Goal: Task Accomplishment & Management: Use online tool/utility

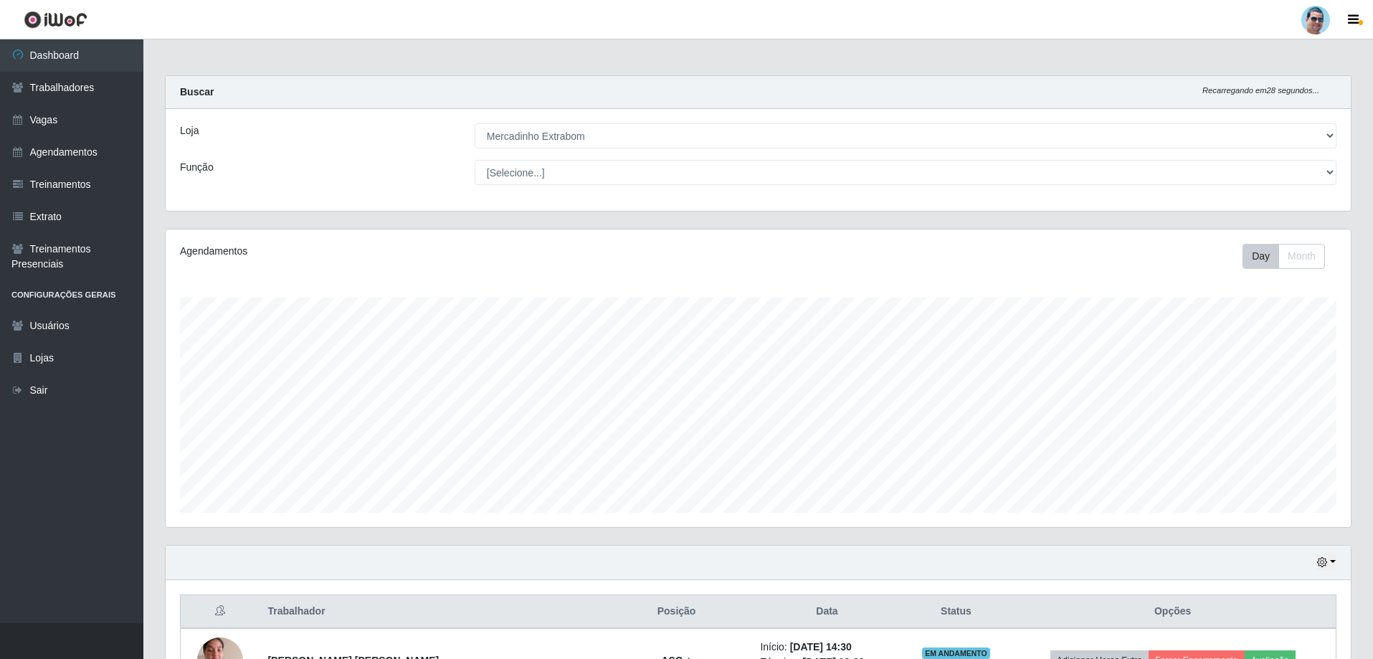
select select "175"
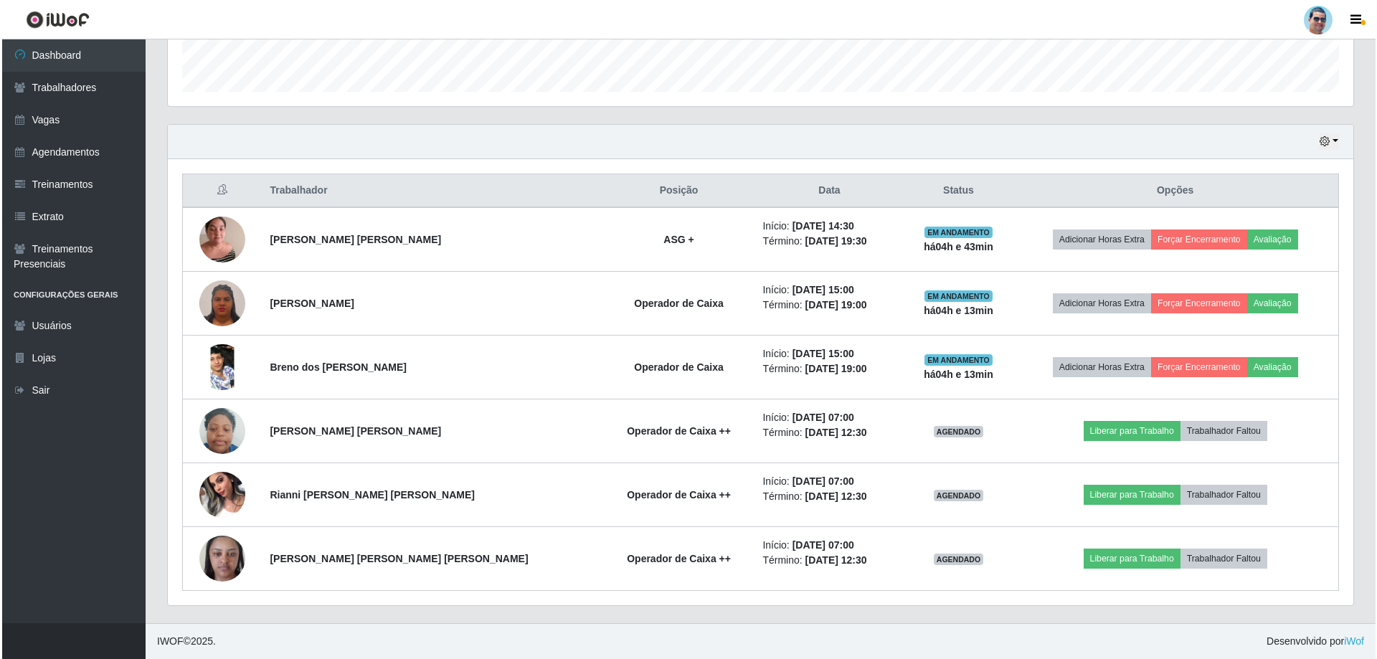
scroll to position [298, 1185]
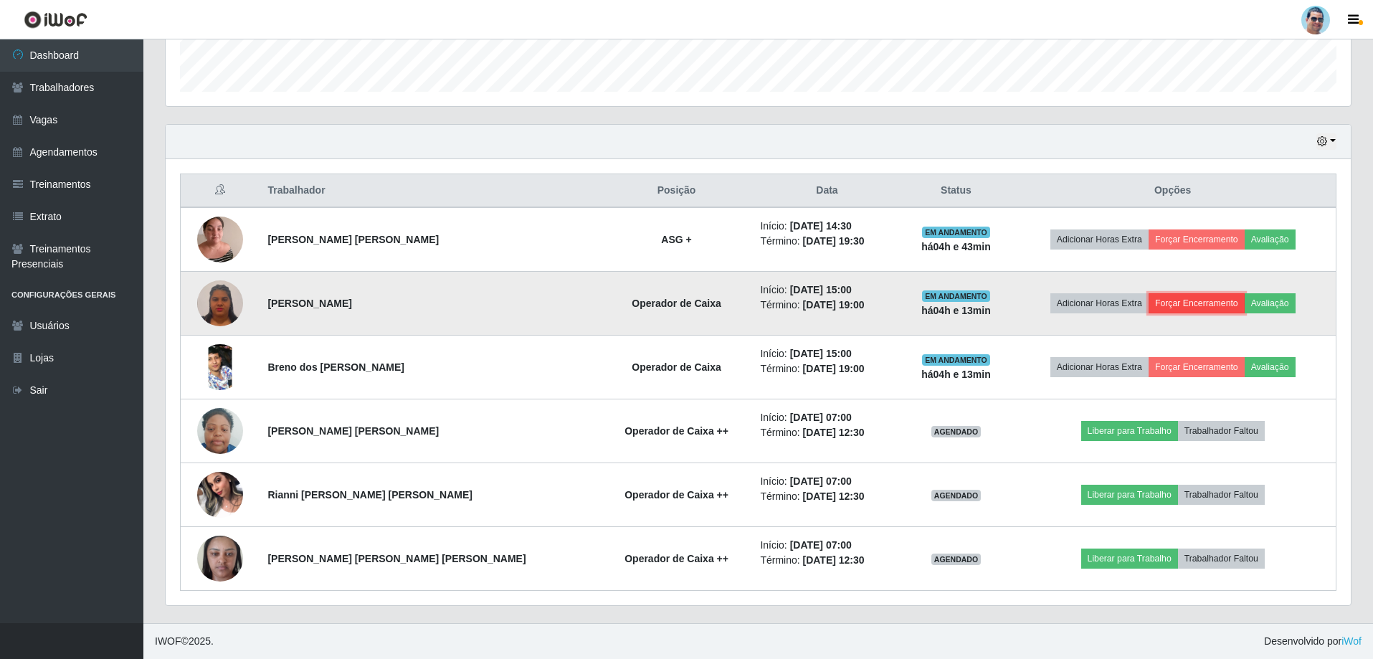
click at [1214, 298] on button "Forçar Encerramento" at bounding box center [1197, 303] width 96 height 20
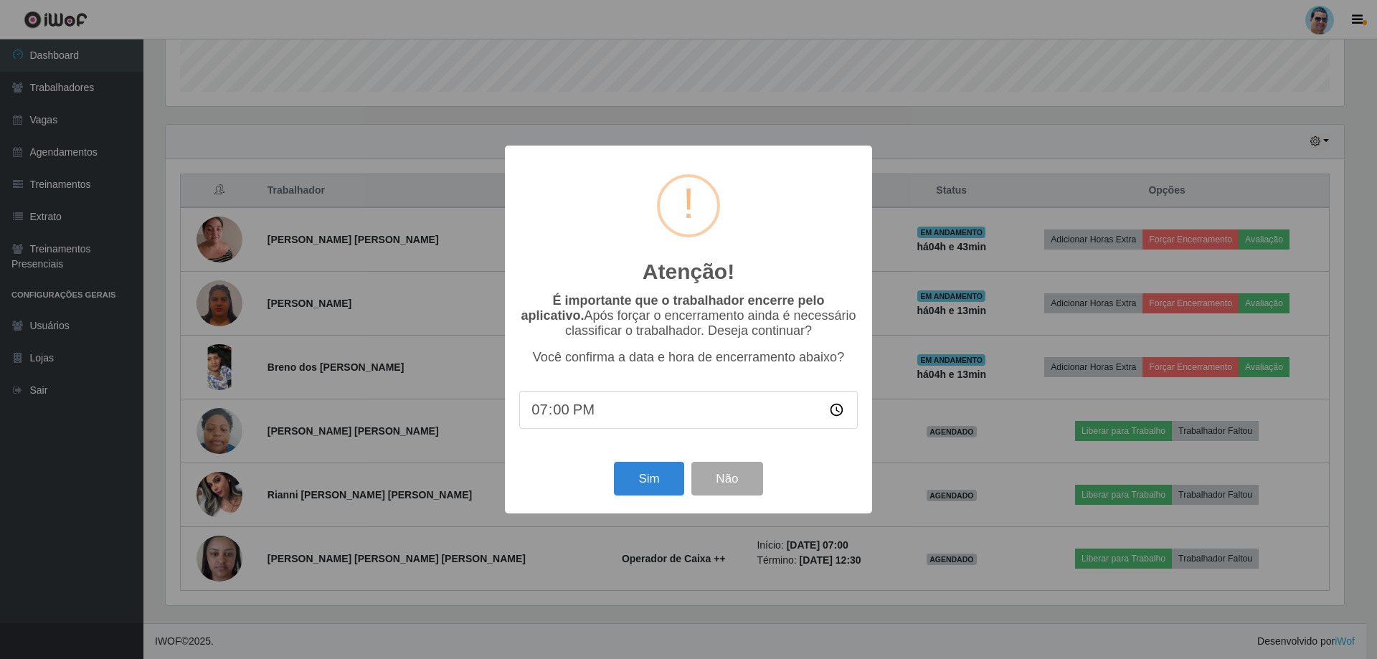
type input "19:09"
click at [623, 476] on button "Sim" at bounding box center [649, 479] width 70 height 34
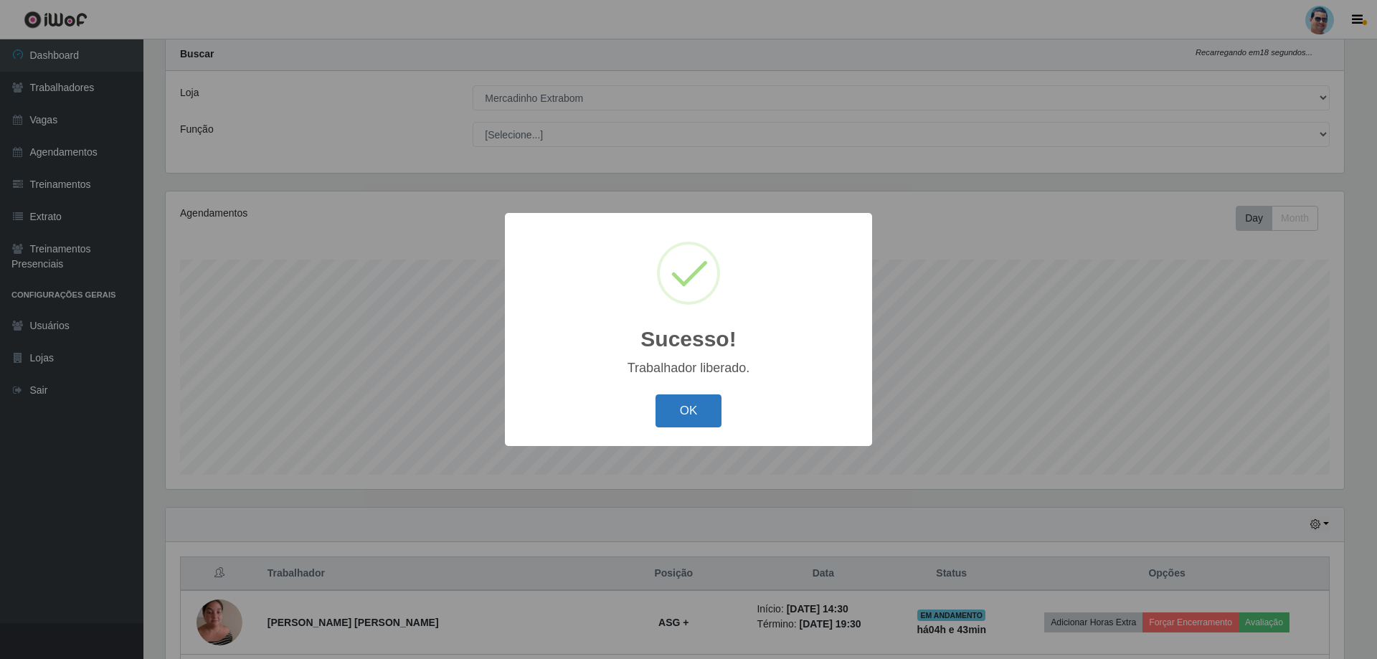
click at [690, 400] on button "OK" at bounding box center [688, 411] width 67 height 34
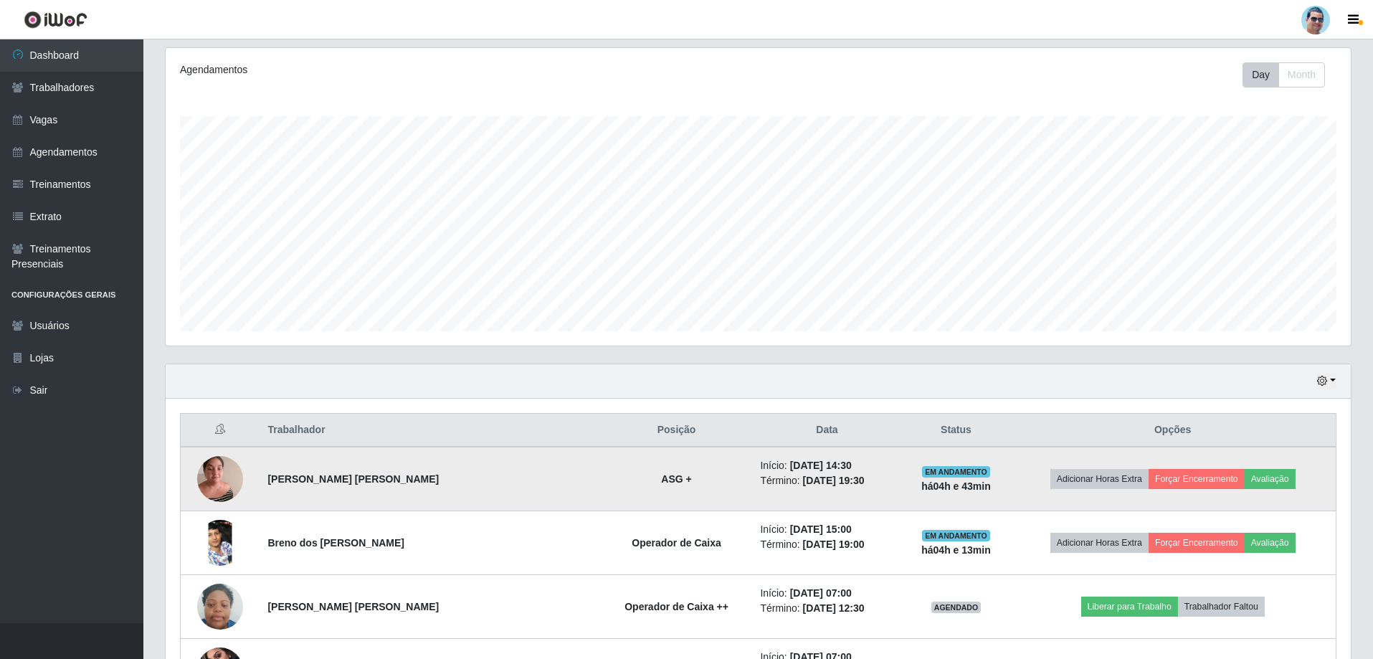
scroll to position [253, 0]
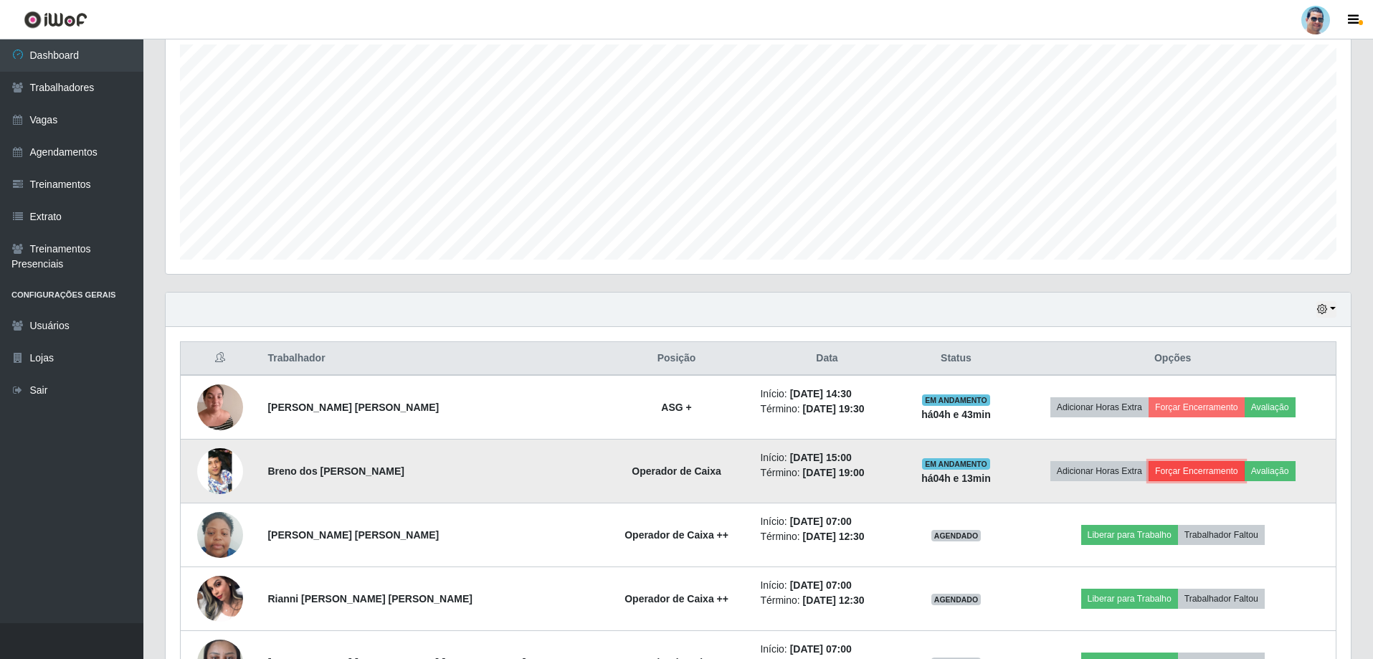
click at [1167, 471] on button "Forçar Encerramento" at bounding box center [1197, 471] width 96 height 20
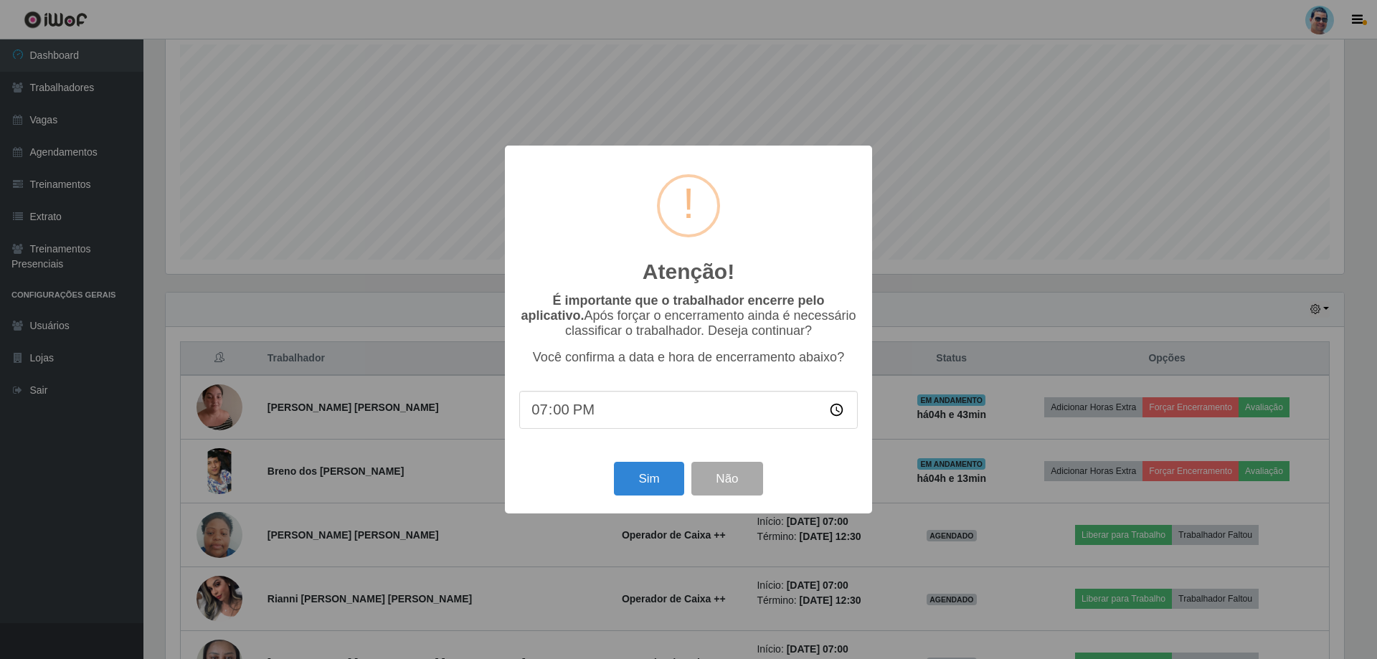
type input "19:06"
click at [649, 491] on button "Sim" at bounding box center [649, 479] width 70 height 34
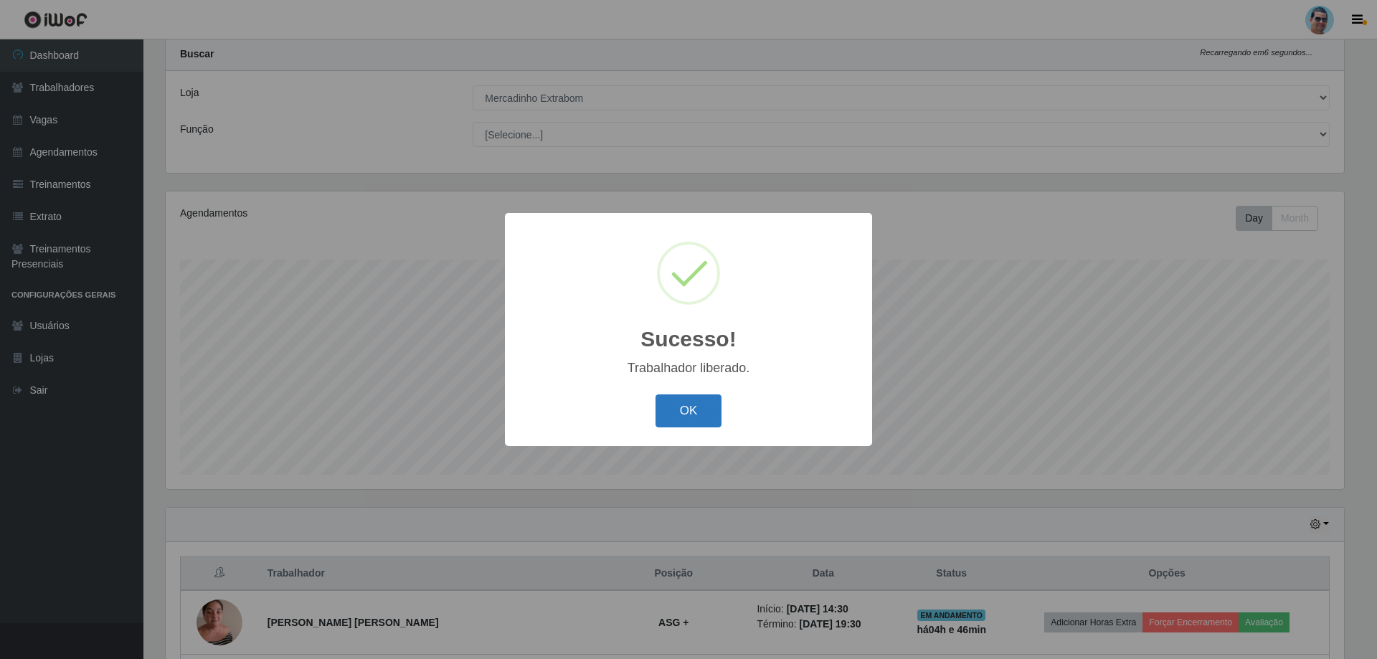
click at [675, 418] on button "OK" at bounding box center [688, 411] width 67 height 34
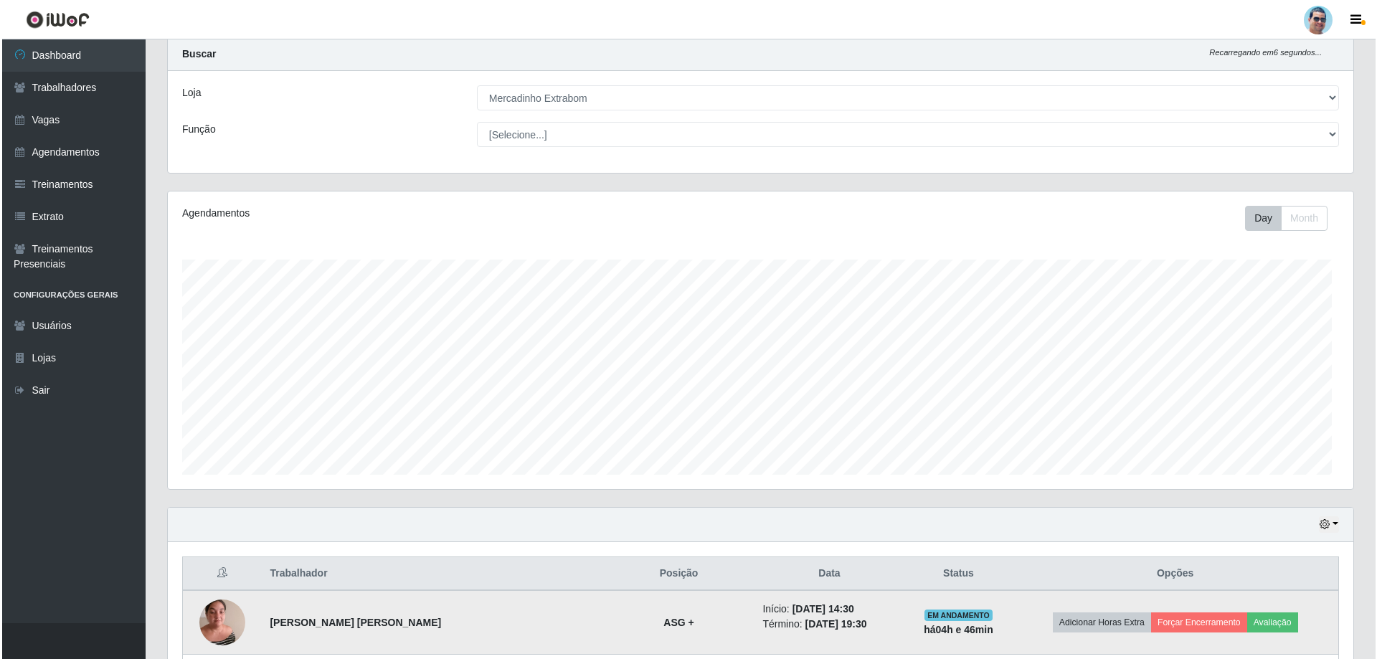
scroll to position [298, 1185]
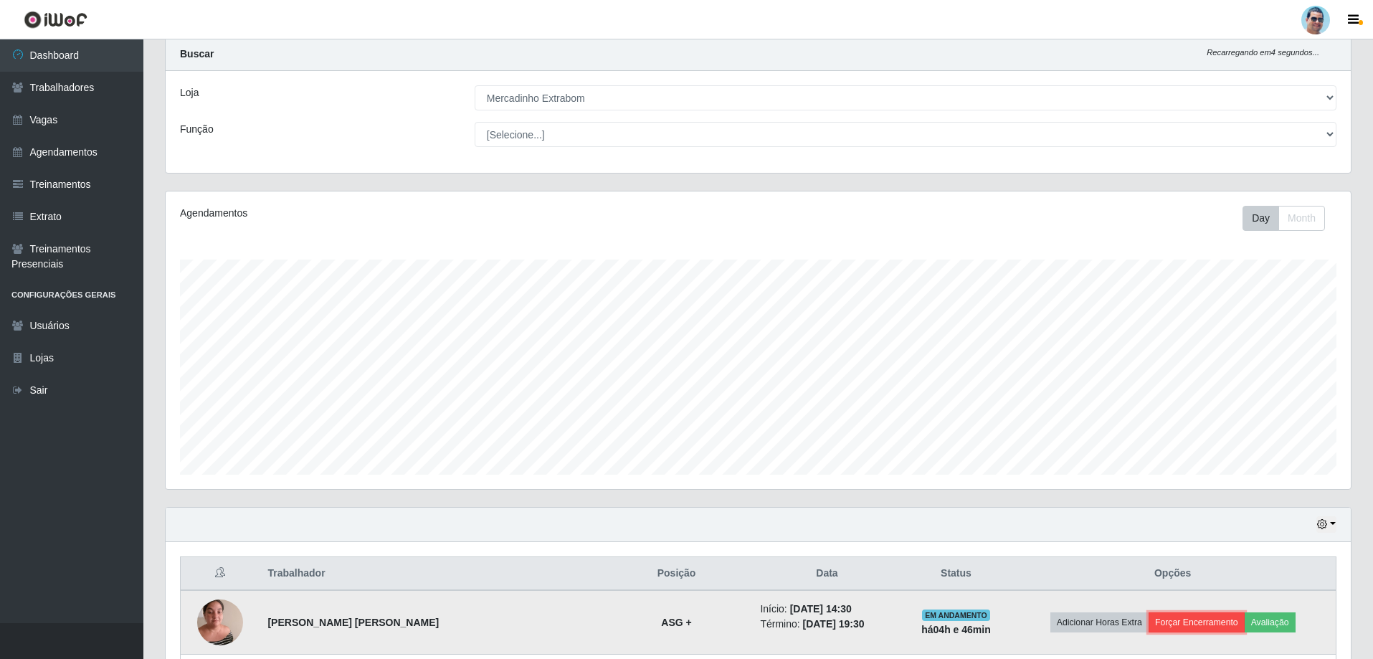
click at [1184, 622] on button "Forçar Encerramento" at bounding box center [1197, 622] width 96 height 20
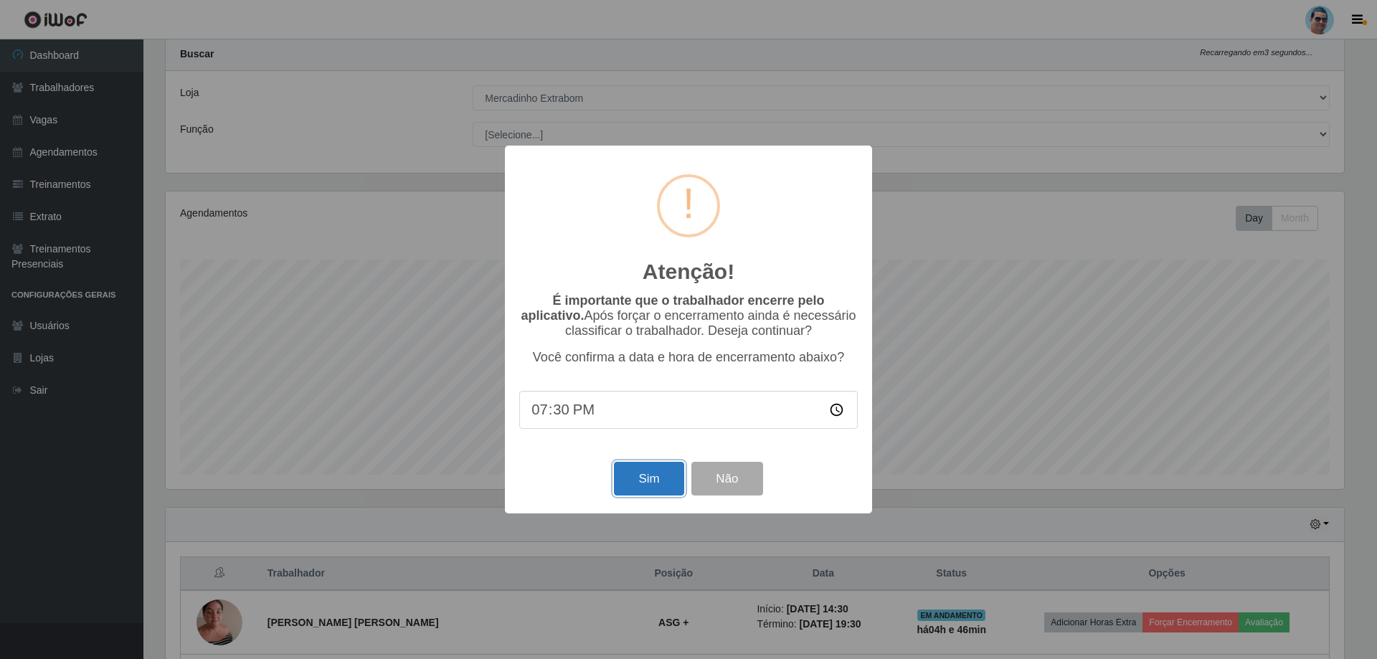
click at [640, 483] on button "Sim" at bounding box center [649, 479] width 70 height 34
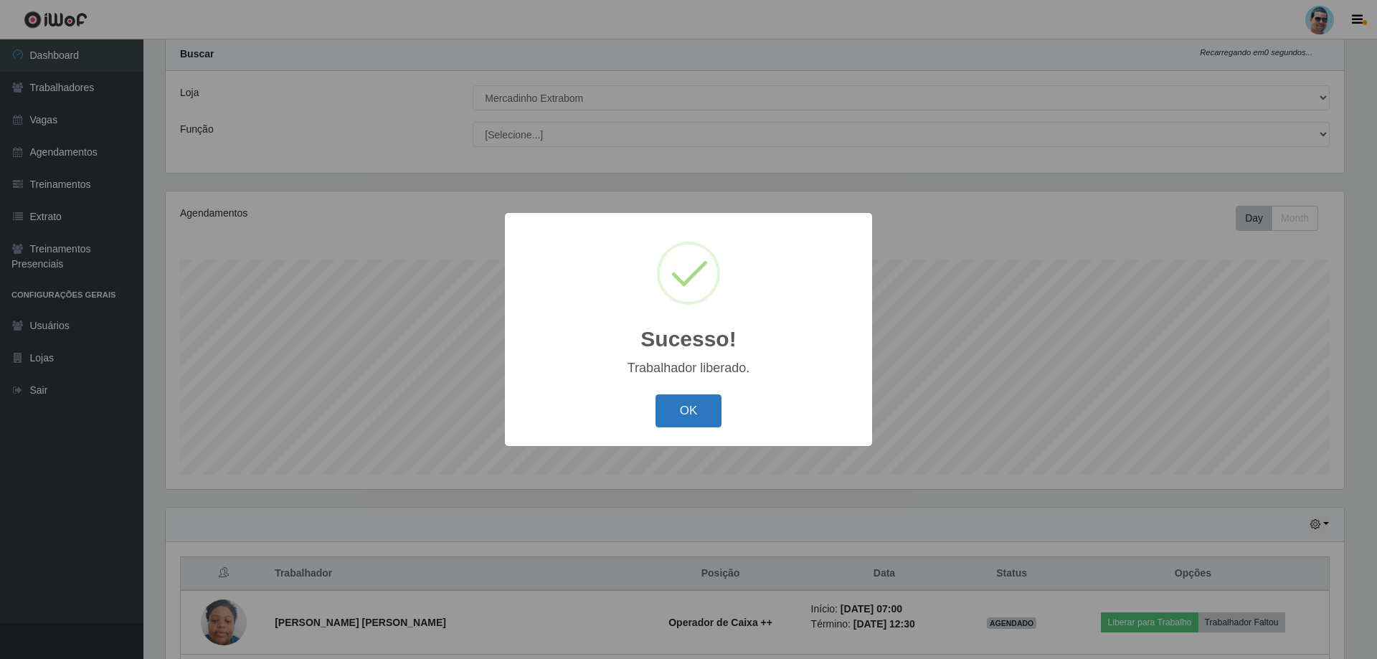
click at [692, 419] on button "OK" at bounding box center [688, 411] width 67 height 34
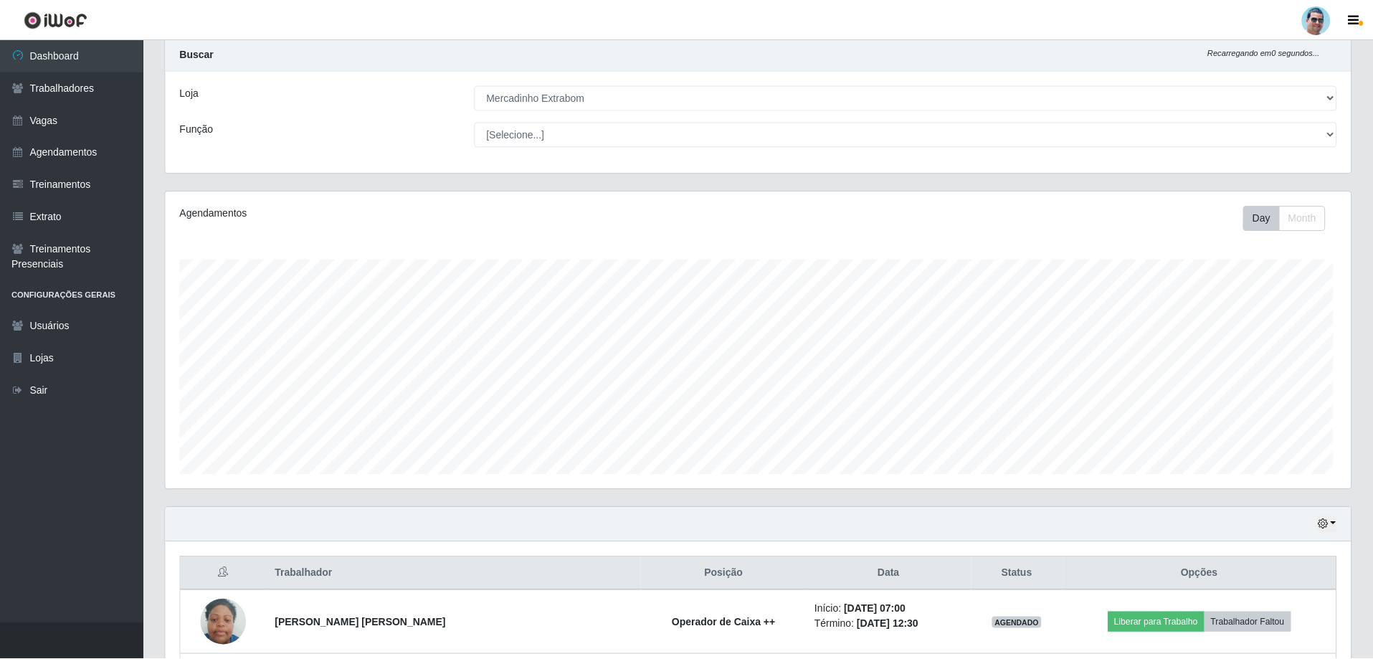
scroll to position [298, 1185]
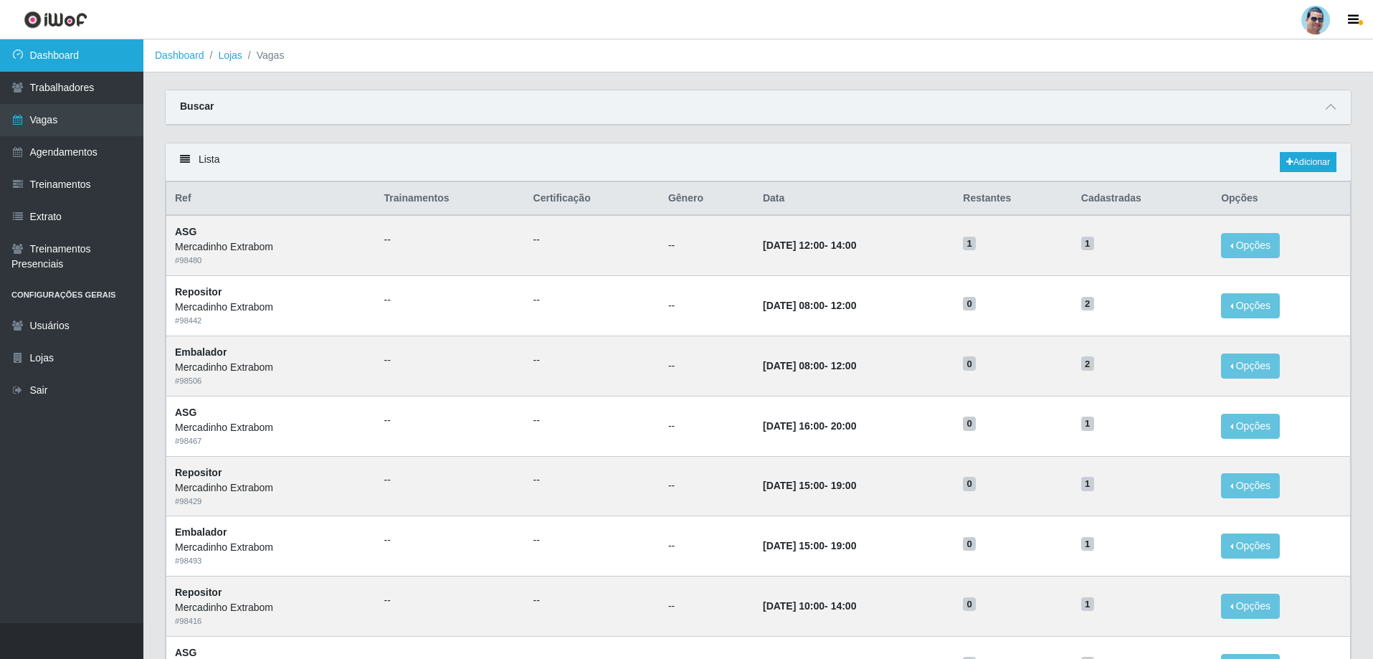
click at [87, 52] on link "Dashboard" at bounding box center [71, 55] width 143 height 32
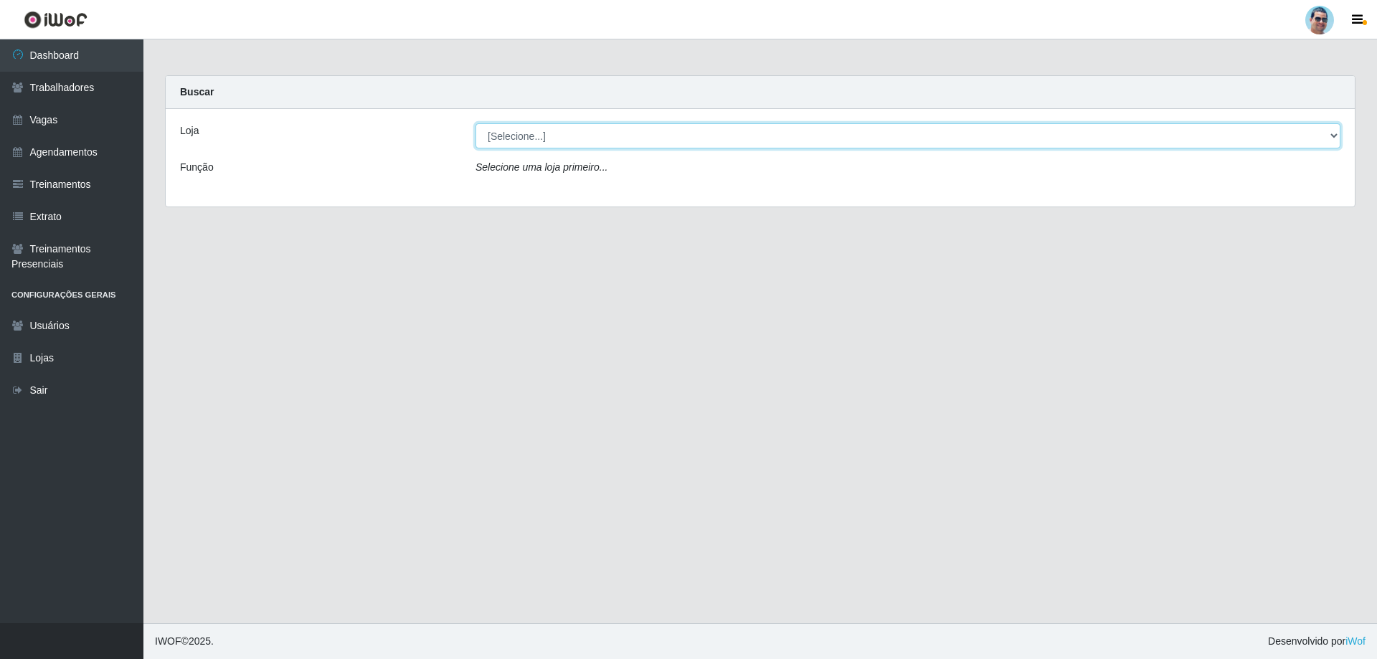
click at [564, 141] on select "[Selecione...] Mercadinho Extrabom" at bounding box center [907, 135] width 865 height 25
select select "175"
click at [475, 123] on select "[Selecione...] Mercadinho Extrabom" at bounding box center [907, 135] width 865 height 25
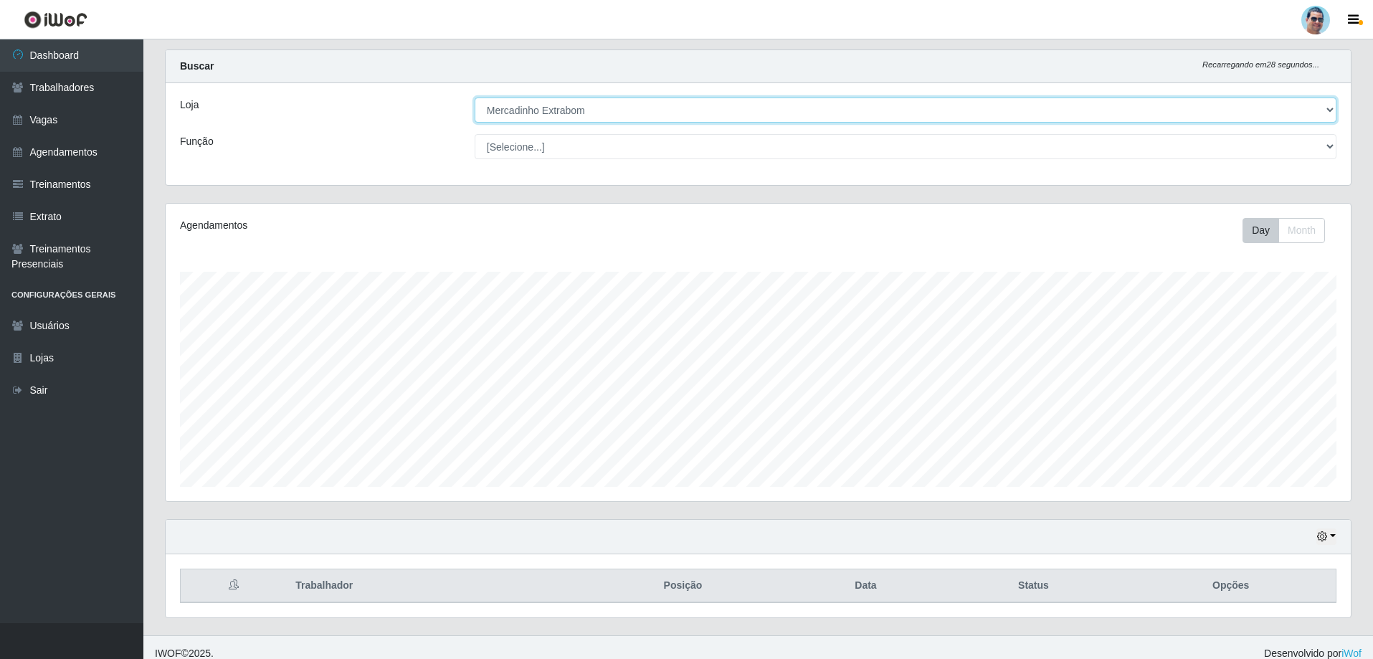
scroll to position [38, 0]
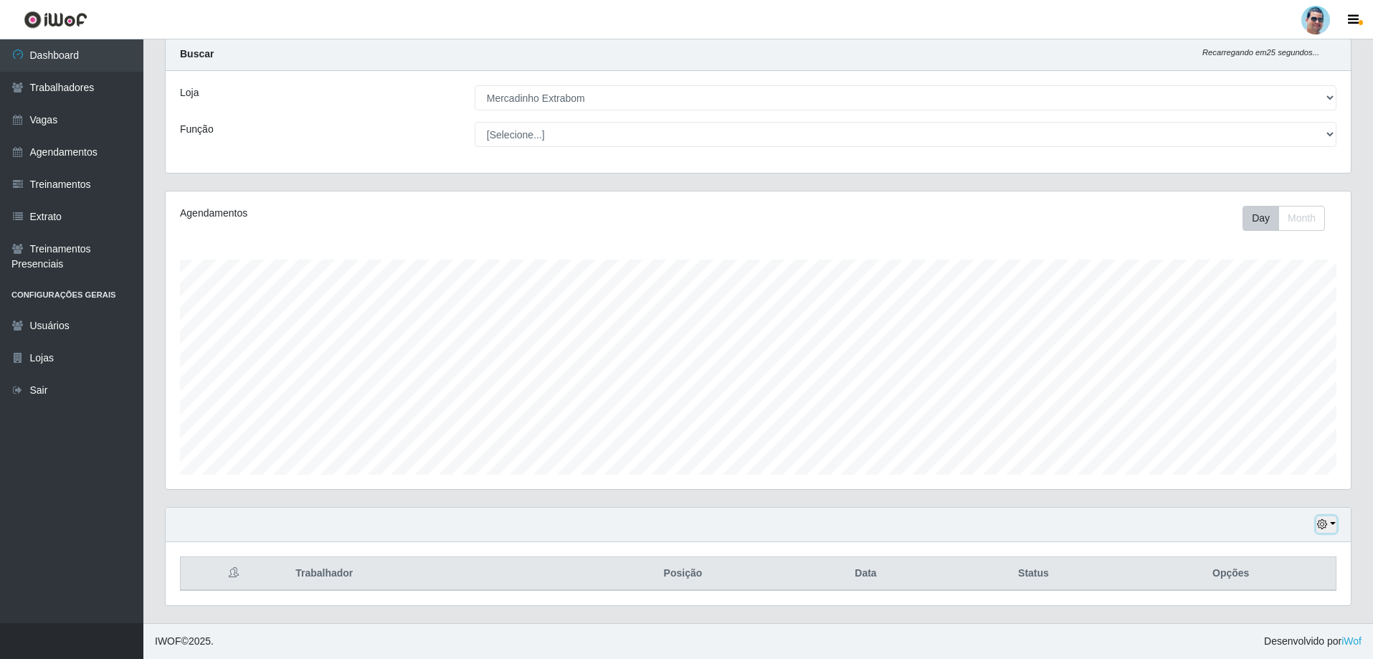
click at [1335, 516] on button "button" at bounding box center [1326, 524] width 20 height 16
click at [1272, 465] on button "1 Semana" at bounding box center [1279, 471] width 113 height 30
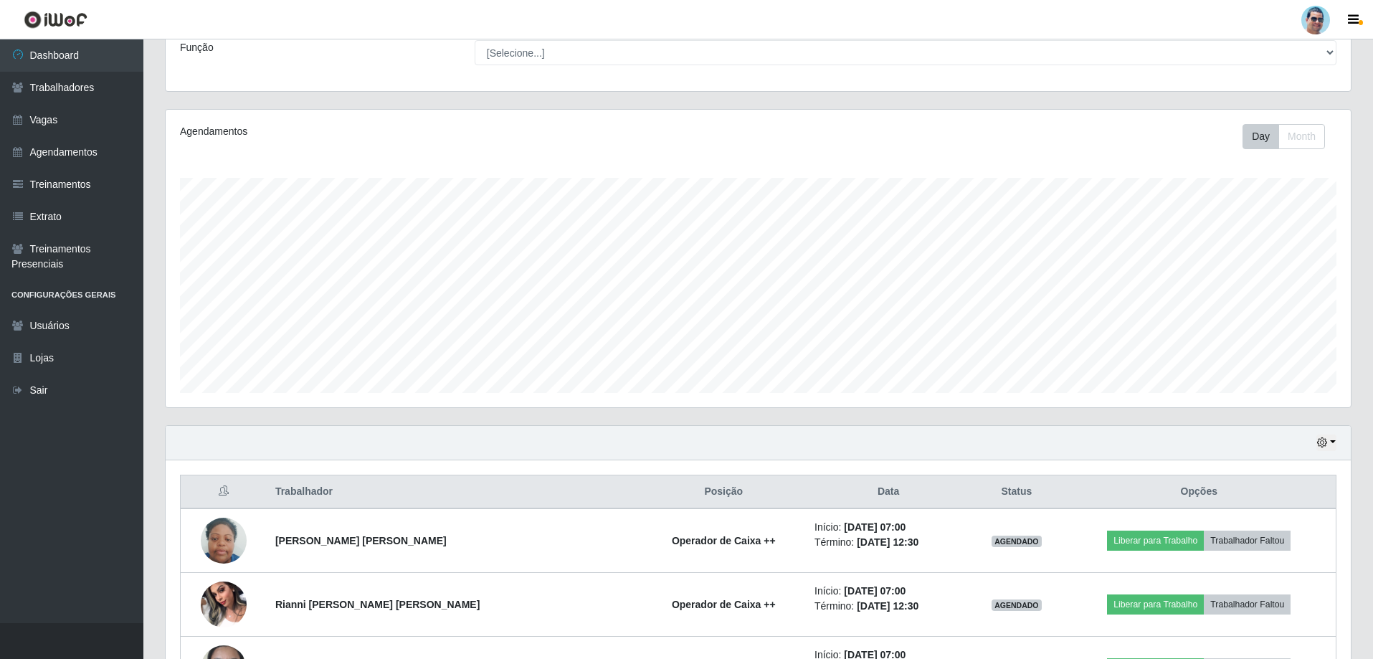
scroll to position [229, 0]
